Goal: Information Seeking & Learning: Learn about a topic

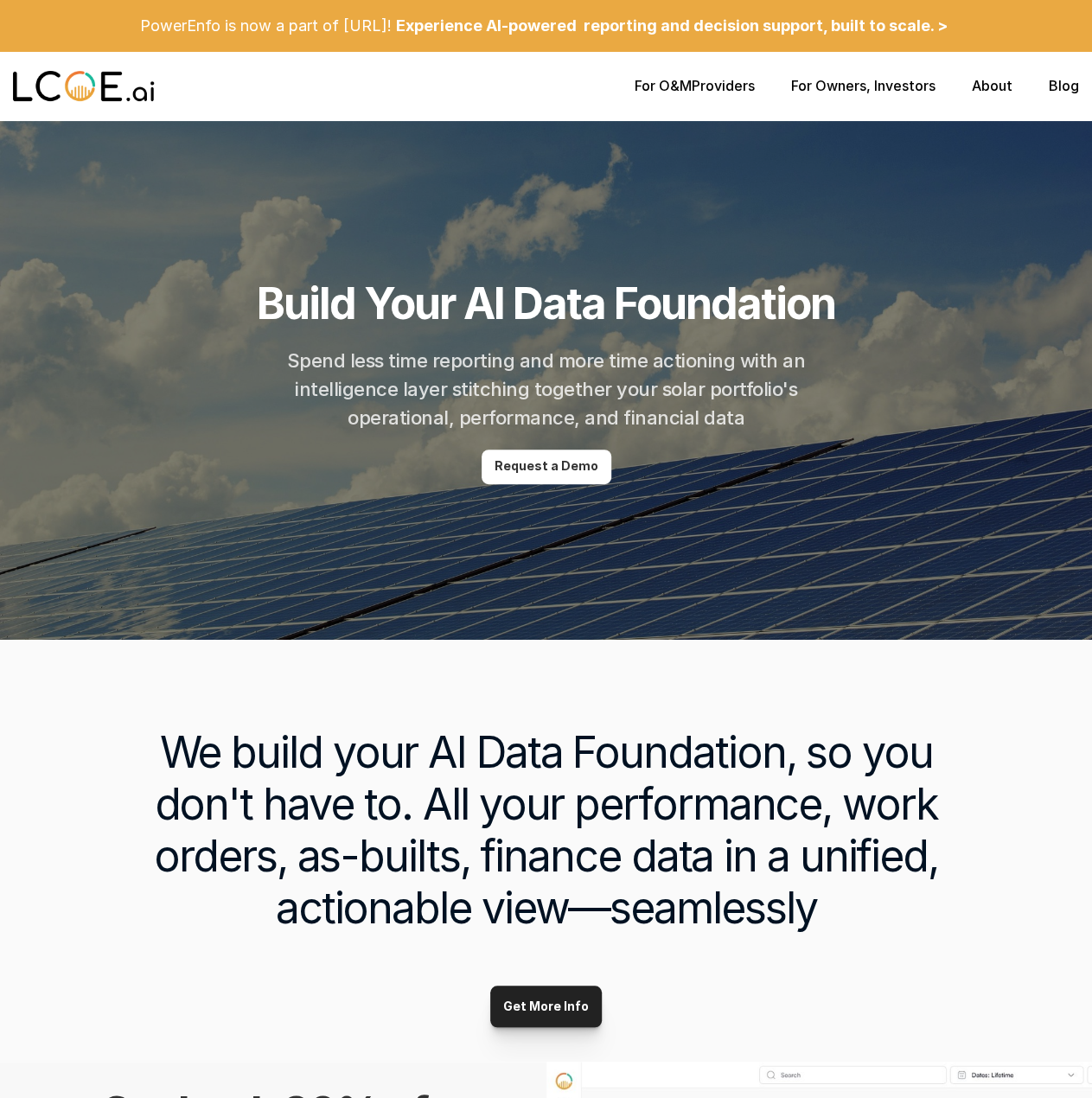
click at [699, 96] on div "For O&M Providers For Owners , Investors About Blog" at bounding box center [546, 86] width 1092 height 69
click at [697, 87] on p "For O&M Providers" at bounding box center [695, 86] width 121 height 17
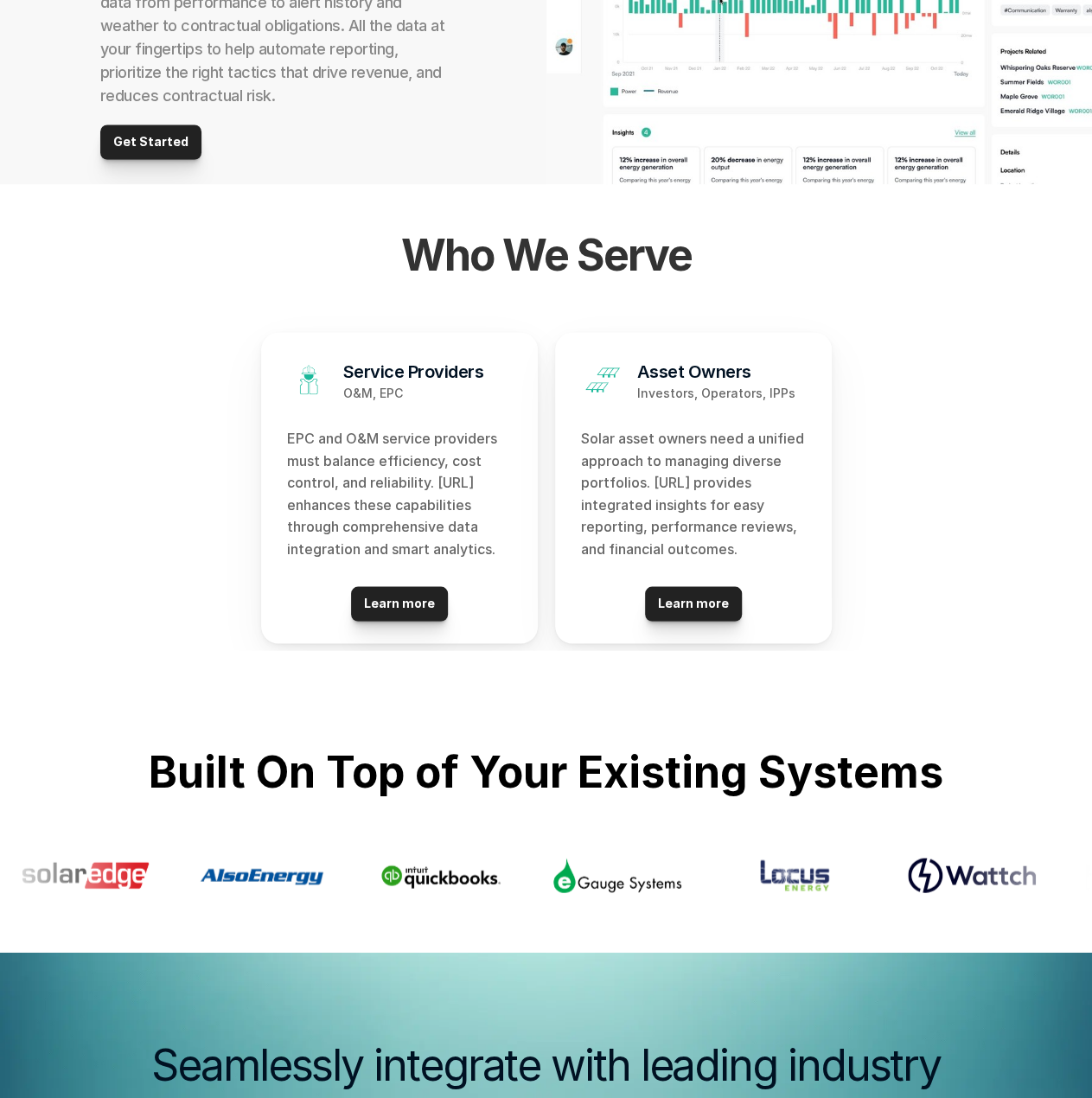
scroll to position [1397, 0]
click at [387, 602] on p "Learn more" at bounding box center [399, 602] width 71 height 15
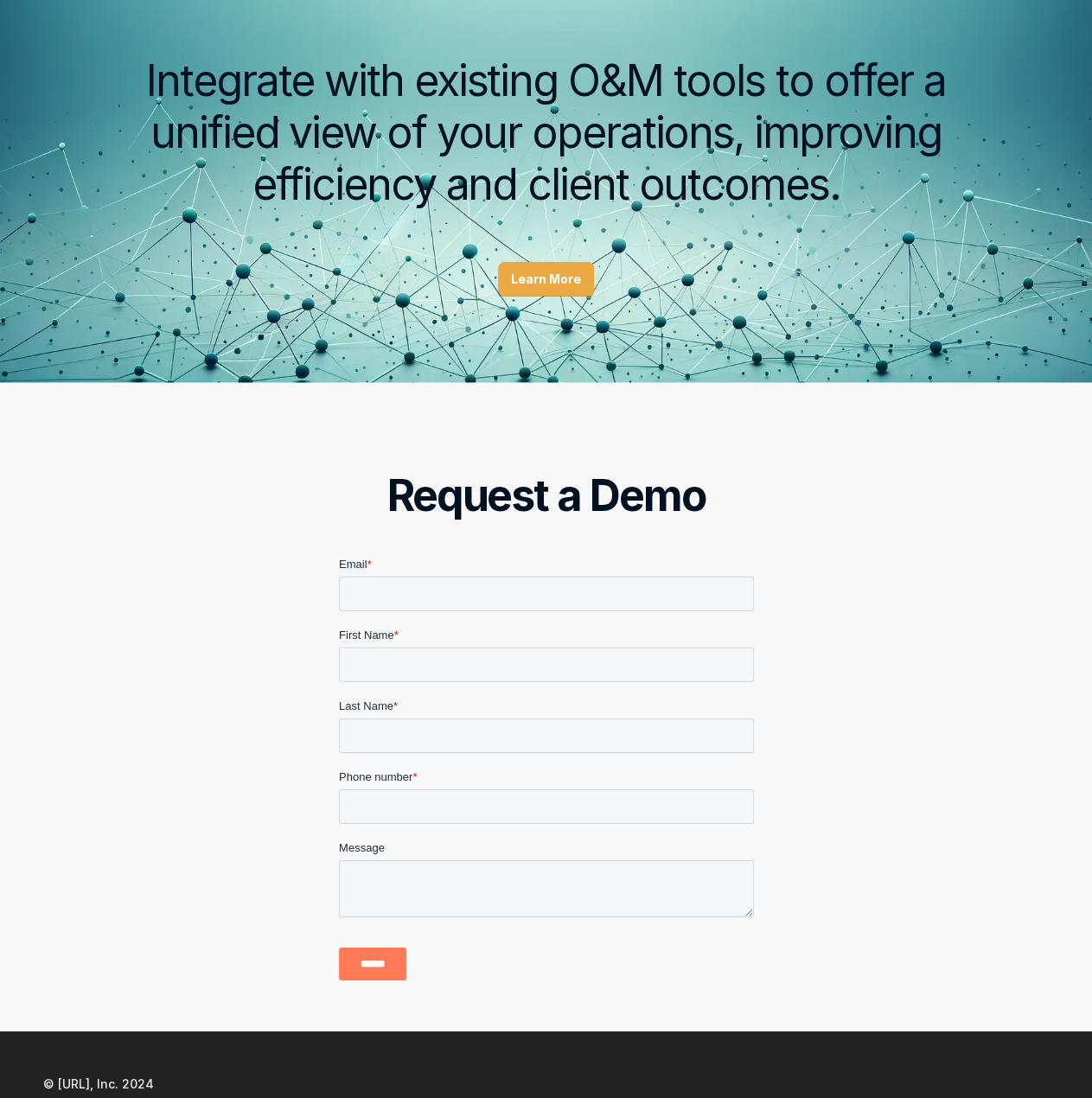
scroll to position [2192, 0]
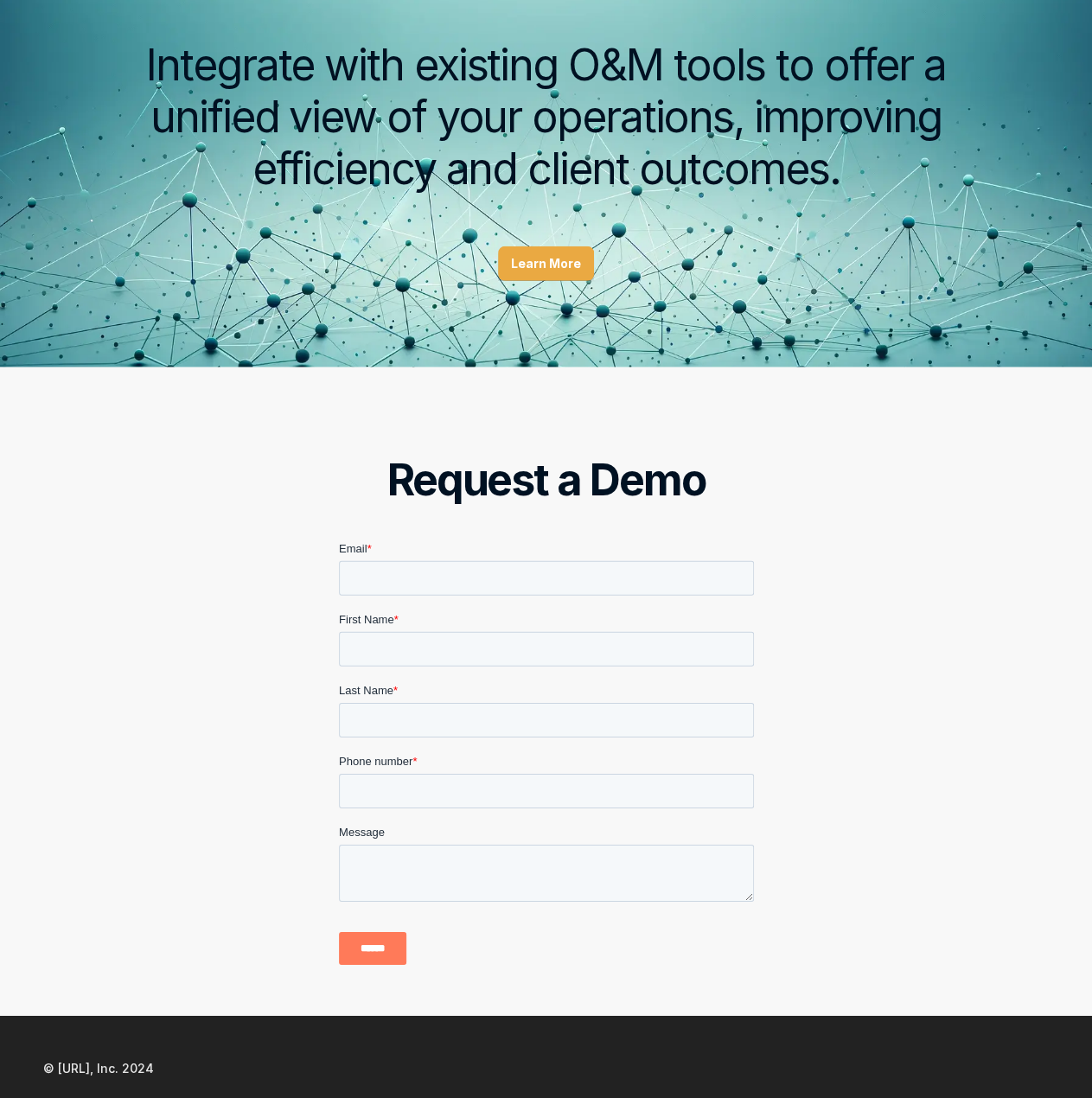
click at [538, 262] on p "Learn More" at bounding box center [546, 264] width 70 height 15
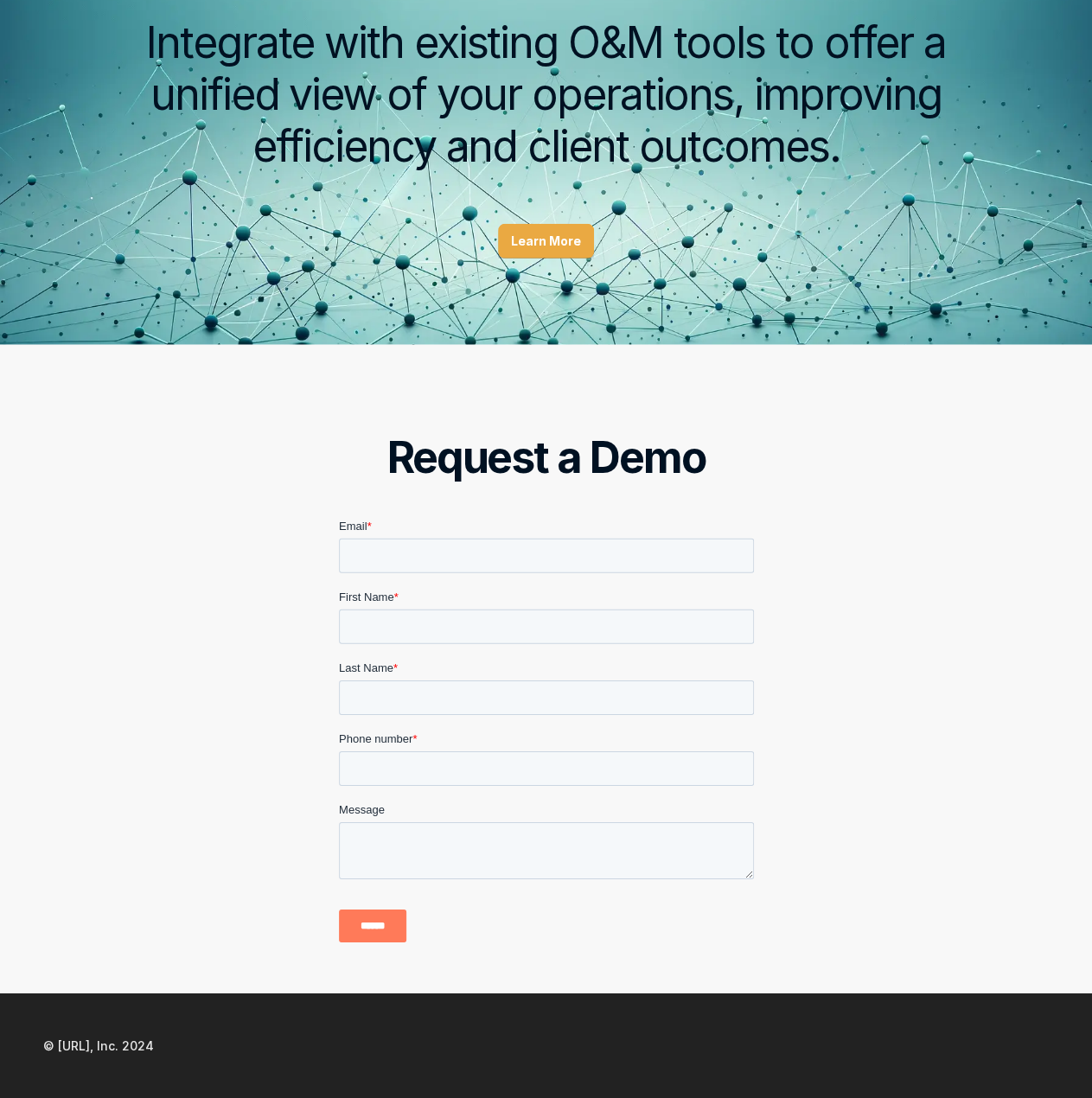
click at [535, 238] on p "Learn More" at bounding box center [546, 241] width 70 height 15
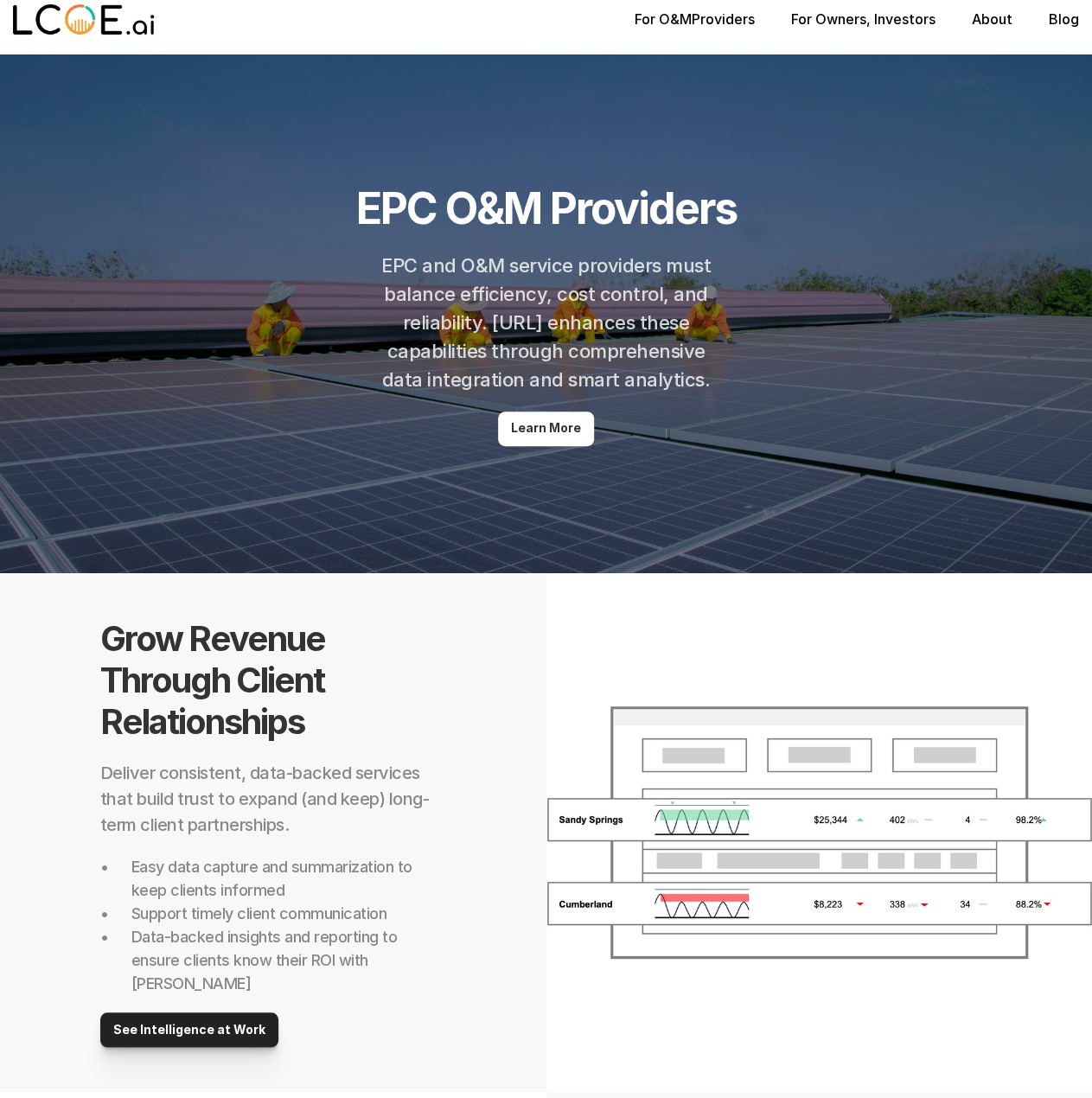
scroll to position [0, 0]
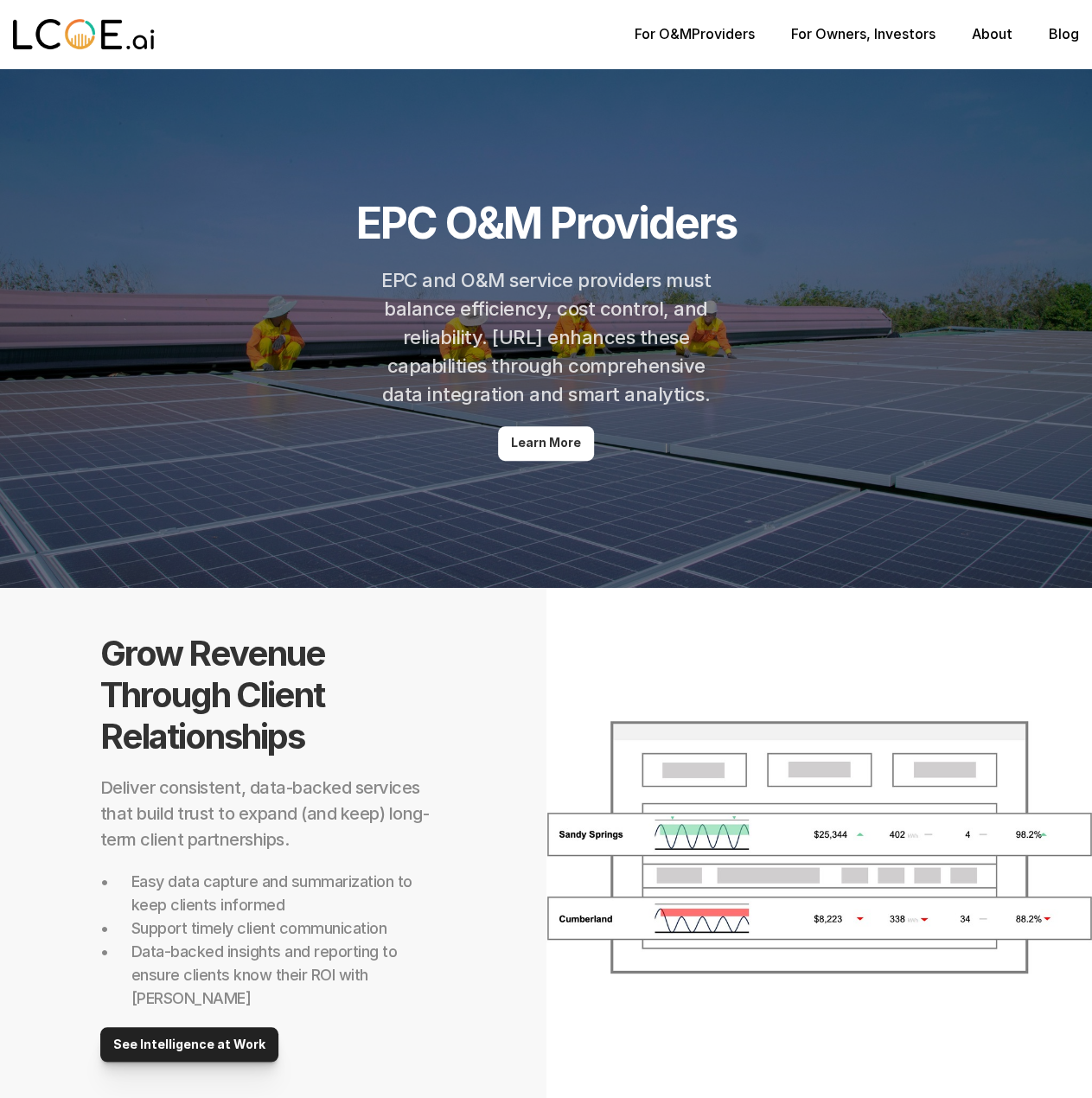
click at [835, 28] on link "For Owners" at bounding box center [828, 33] width 75 height 17
